Goal: Task Accomplishment & Management: Use online tool/utility

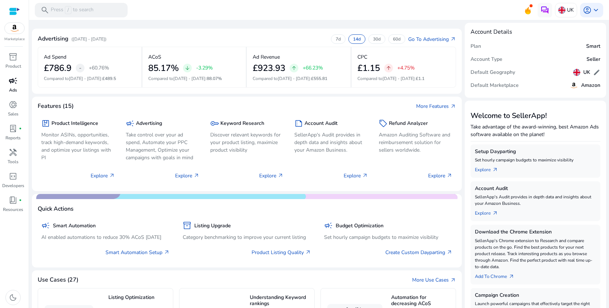
click at [21, 83] on div "campaign" at bounding box center [13, 81] width 20 height 12
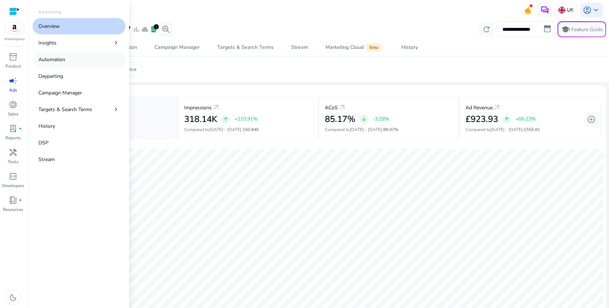
click at [66, 63] on link "Automation" at bounding box center [79, 59] width 93 height 16
